Goal: Task Accomplishment & Management: Manage account settings

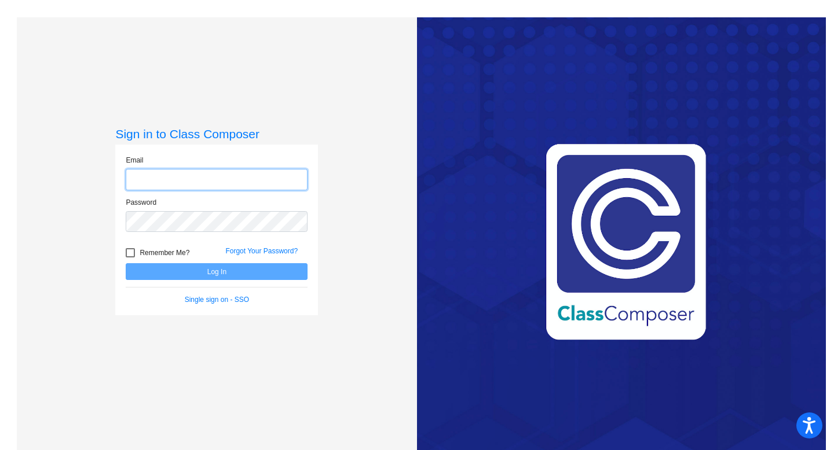
type input "[PERSON_NAME][EMAIL_ADDRESS][PERSON_NAME][DOMAIN_NAME]"
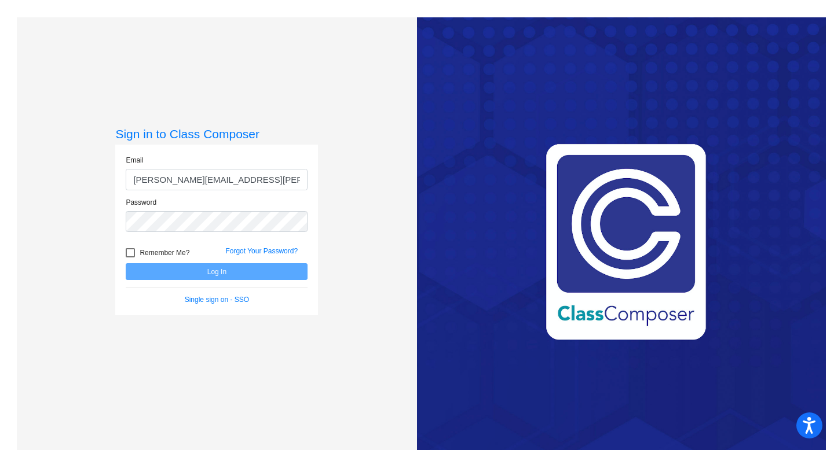
click at [128, 250] on div at bounding box center [130, 252] width 9 height 9
click at [130, 258] on input "Remember Me?" at bounding box center [130, 258] width 1 height 1
checkbox input "true"
click at [202, 271] on button "Log In" at bounding box center [217, 271] width 182 height 17
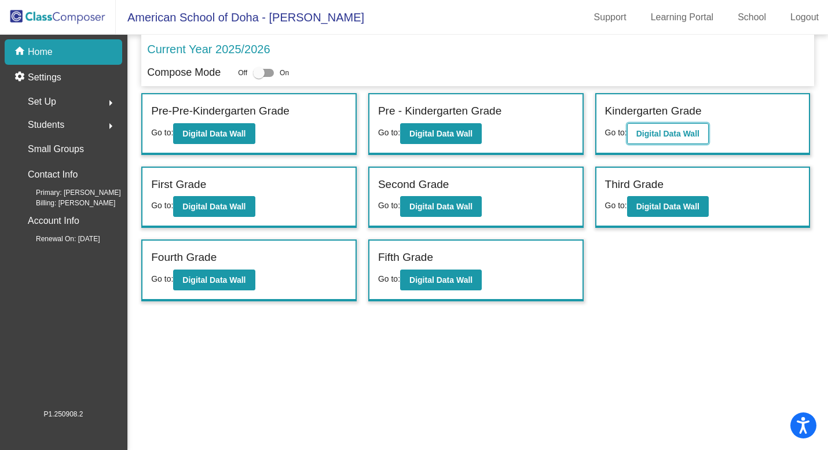
click at [641, 129] on b "Digital Data Wall" at bounding box center [667, 133] width 63 height 9
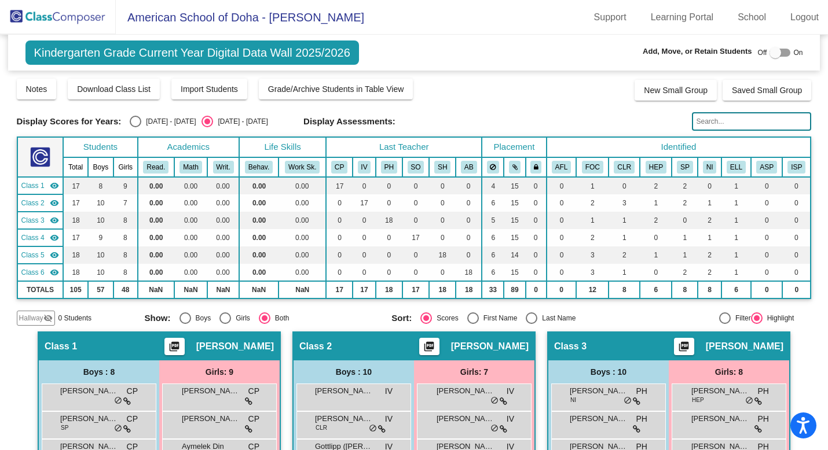
click at [134, 122] on div "Select an option" at bounding box center [136, 122] width 12 height 12
click at [135, 127] on input "[DATE] - [DATE]" at bounding box center [135, 127] width 1 height 1
radio input "true"
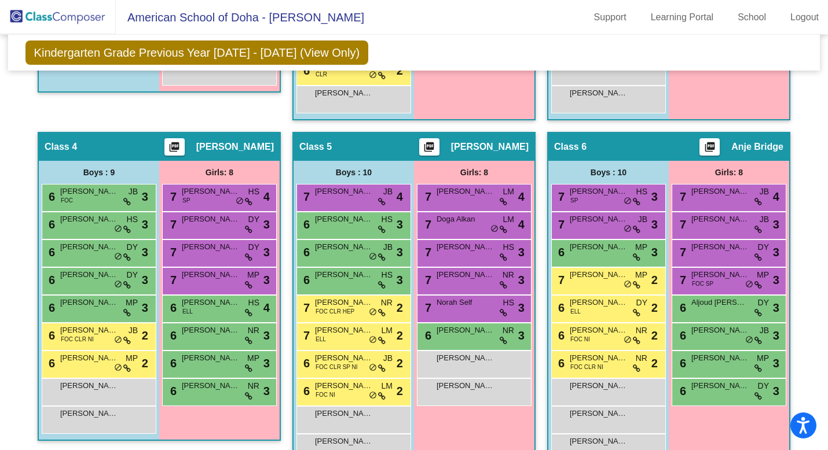
scroll to position [547, 0]
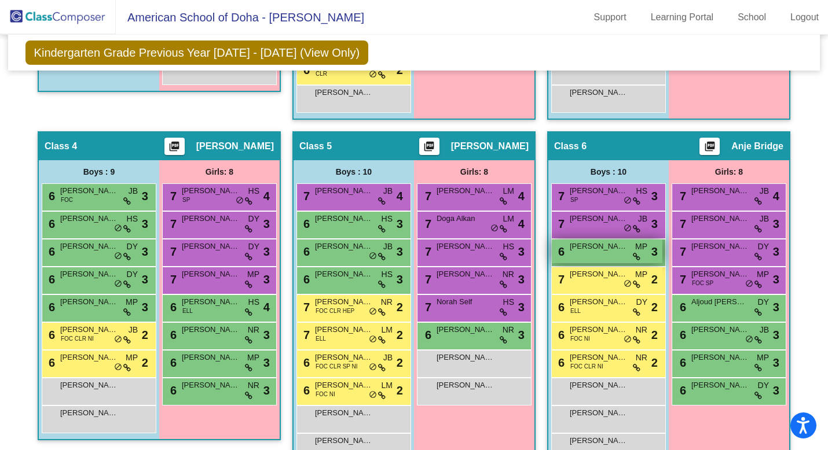
click at [635, 257] on icon at bounding box center [637, 257] width 8 height 8
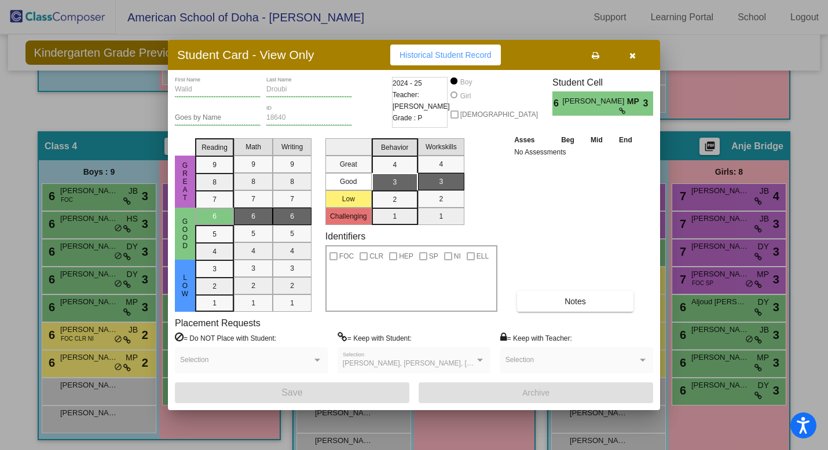
click at [632, 59] on icon "button" at bounding box center [632, 56] width 6 height 8
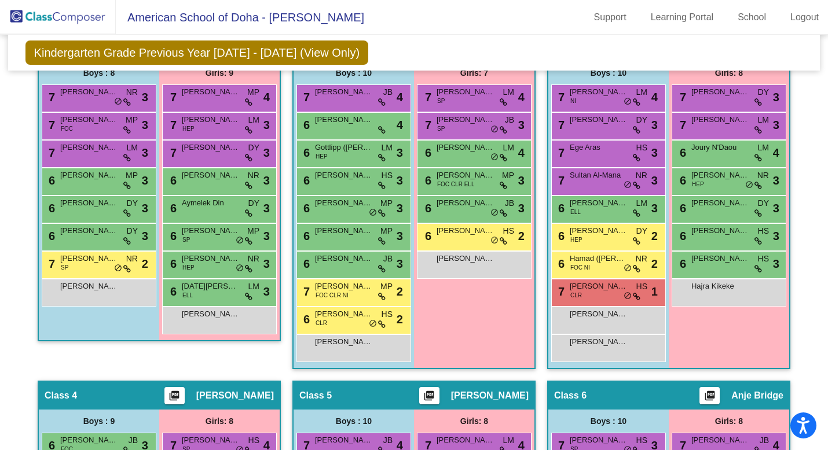
scroll to position [0, 0]
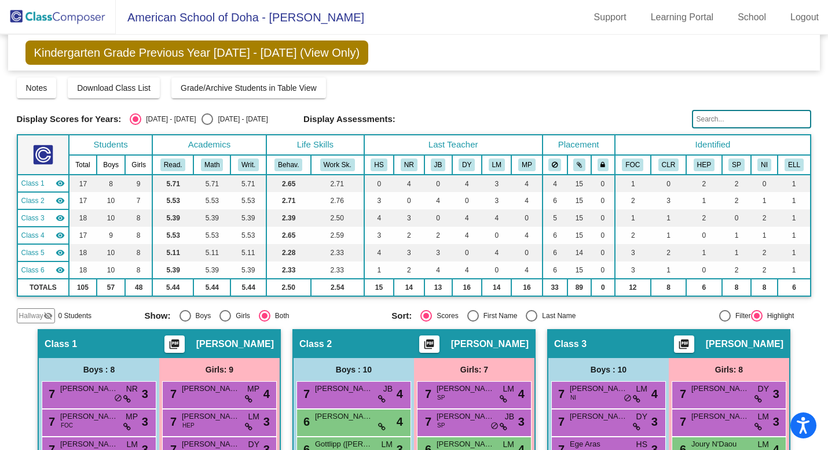
click at [63, 15] on img at bounding box center [58, 17] width 116 height 34
